Goal: Navigation & Orientation: Find specific page/section

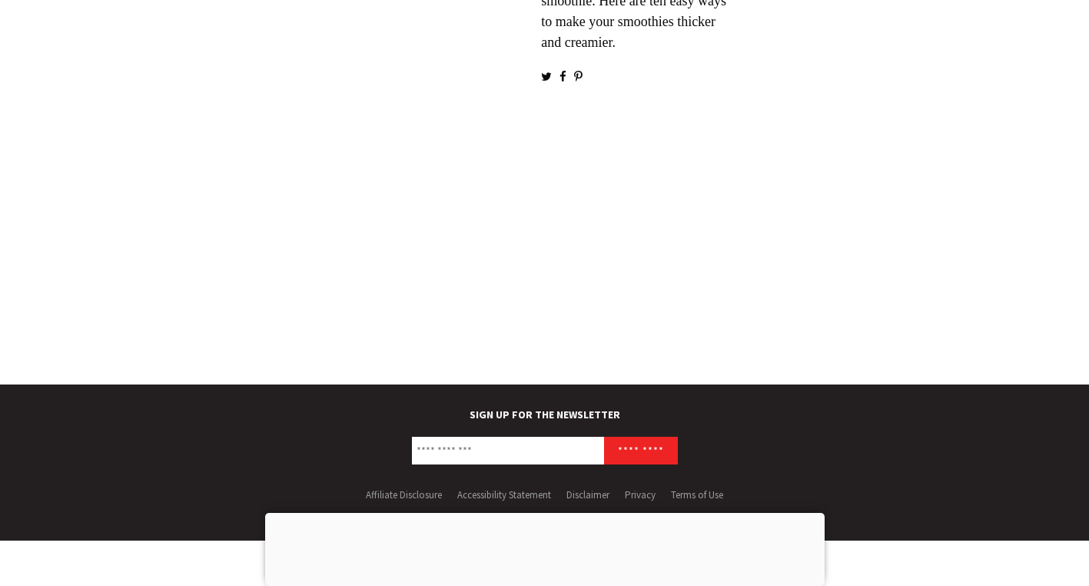
scroll to position [2722, 0]
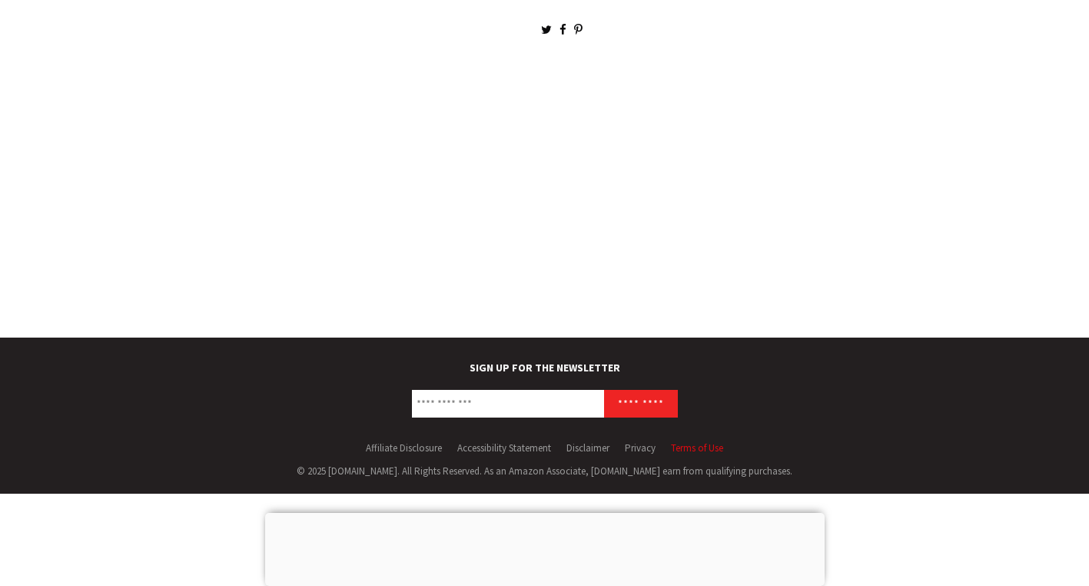
click at [716, 450] on link "Terms of Use" at bounding box center [697, 447] width 52 height 13
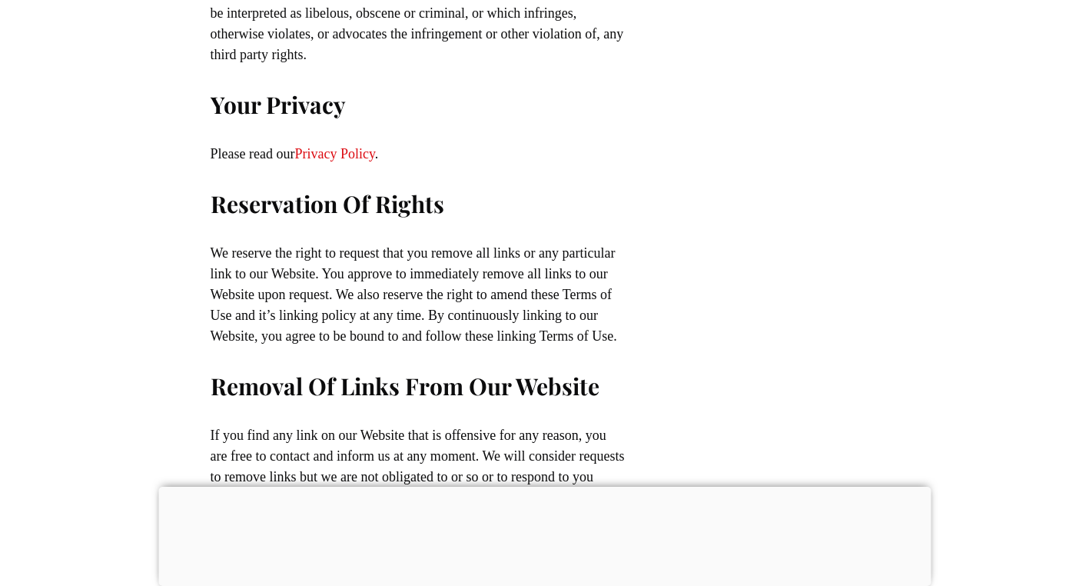
scroll to position [3988, 0]
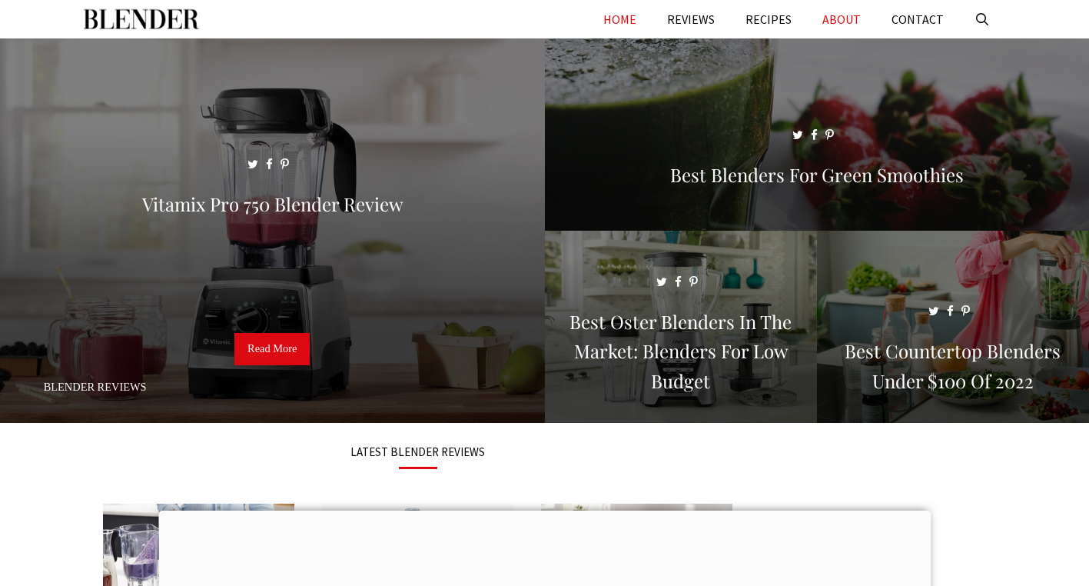
click at [843, 9] on link "ABOUT" at bounding box center [841, 19] width 69 height 38
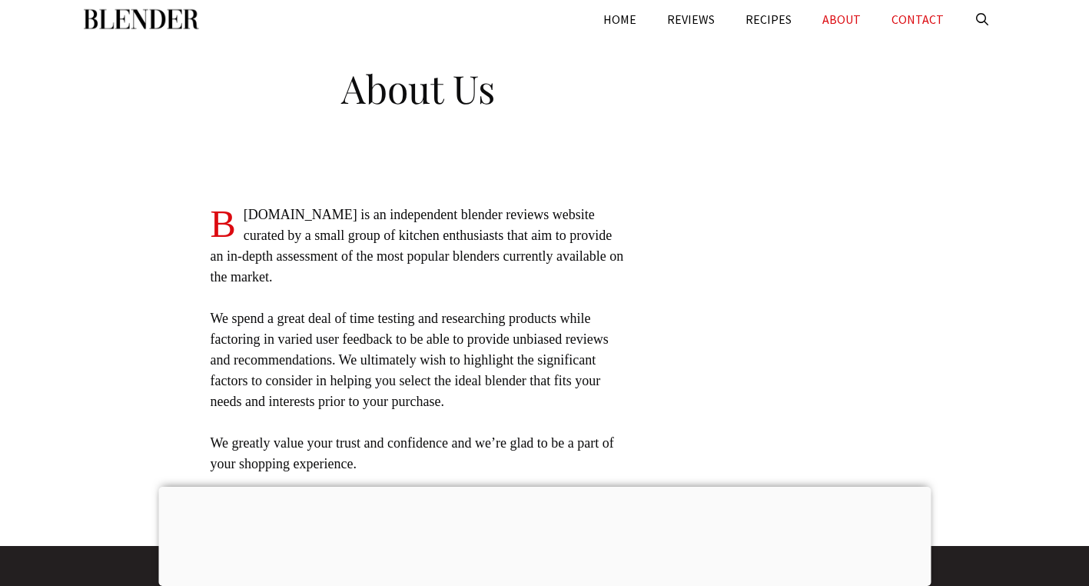
click at [932, 17] on link "CONTACT" at bounding box center [917, 19] width 83 height 38
